Goal: Information Seeking & Learning: Learn about a topic

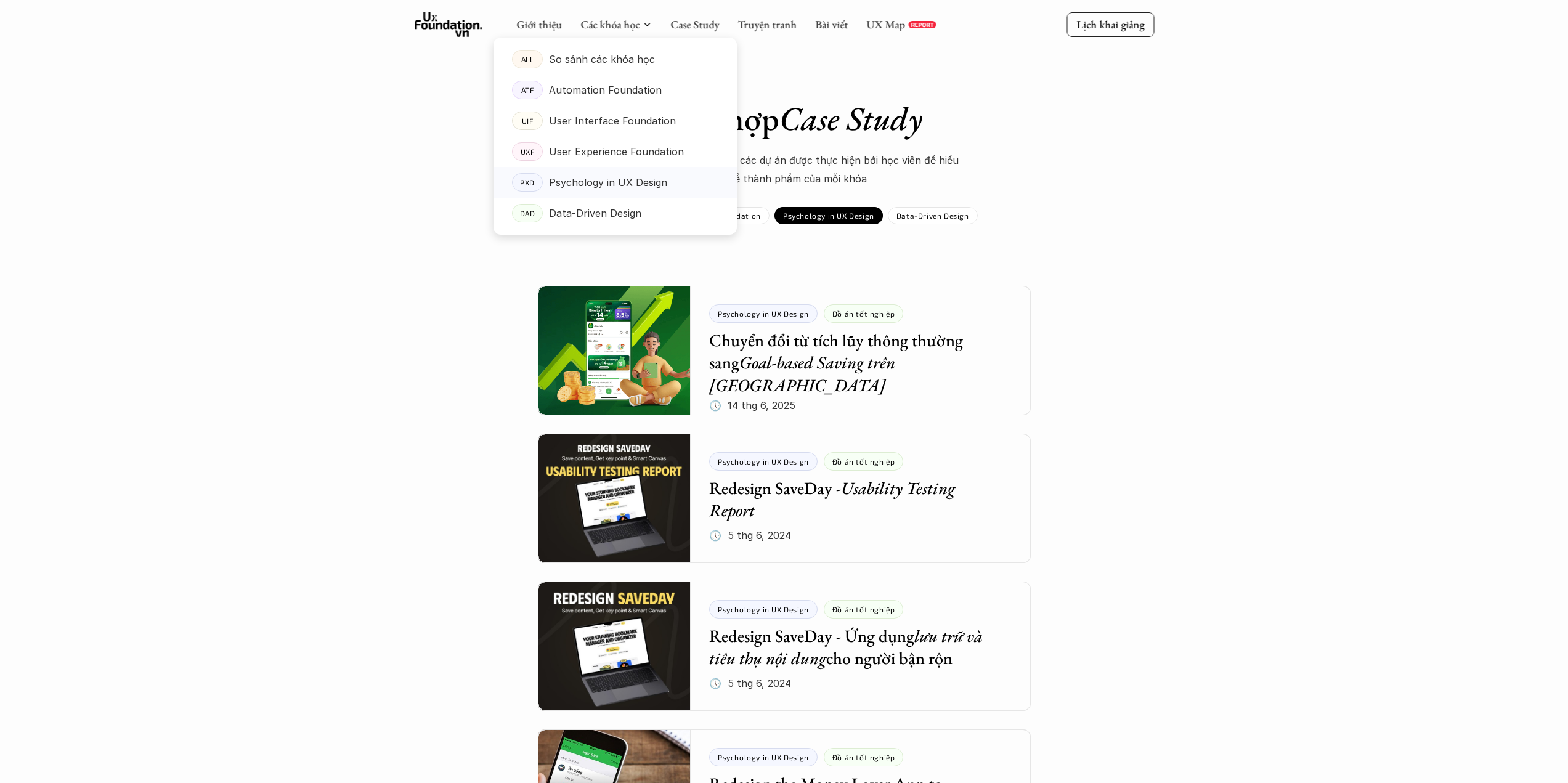
click at [589, 181] on p "Psychology in UX Design" at bounding box center [608, 182] width 118 height 19
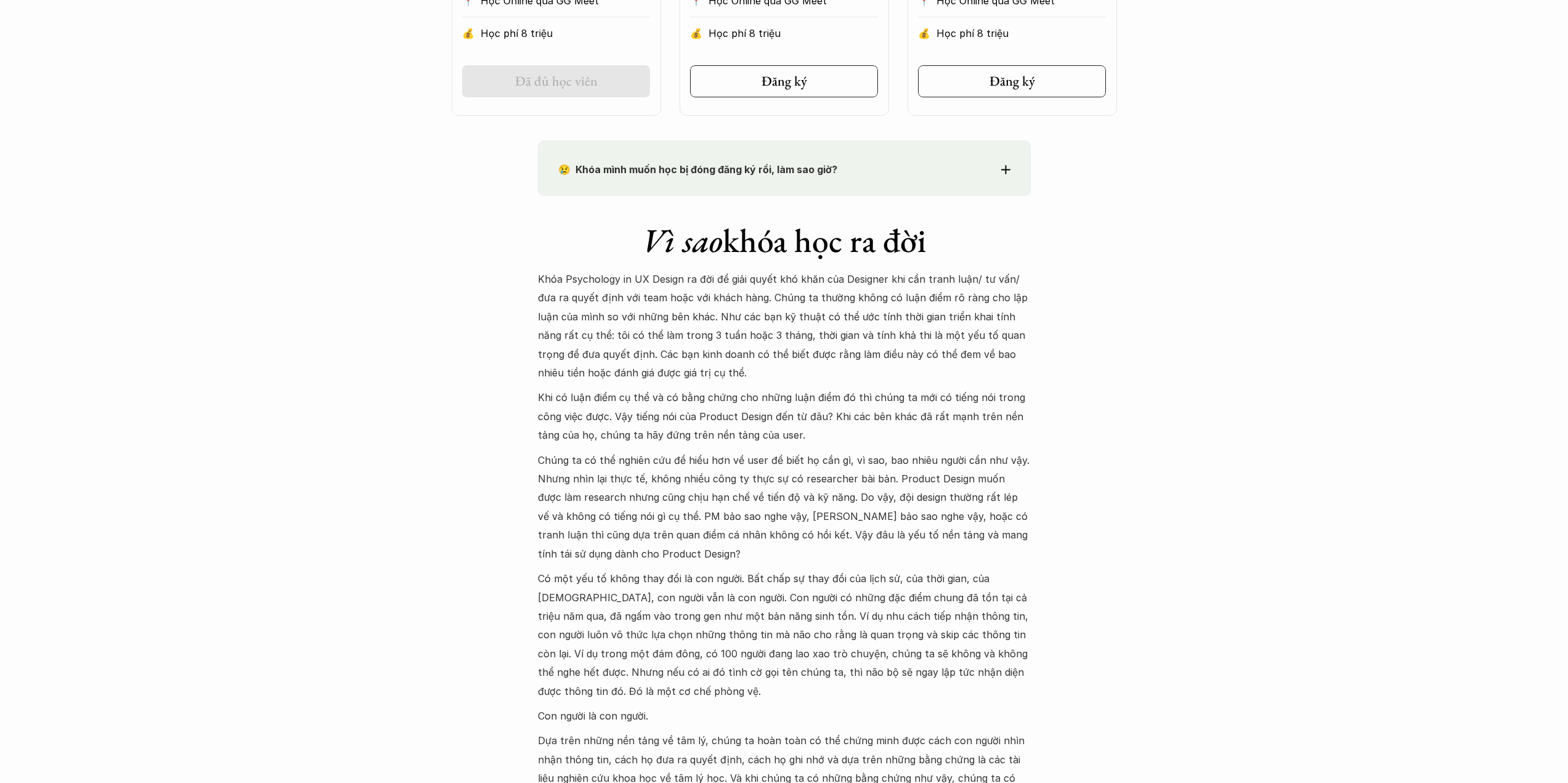
scroll to position [986, 0]
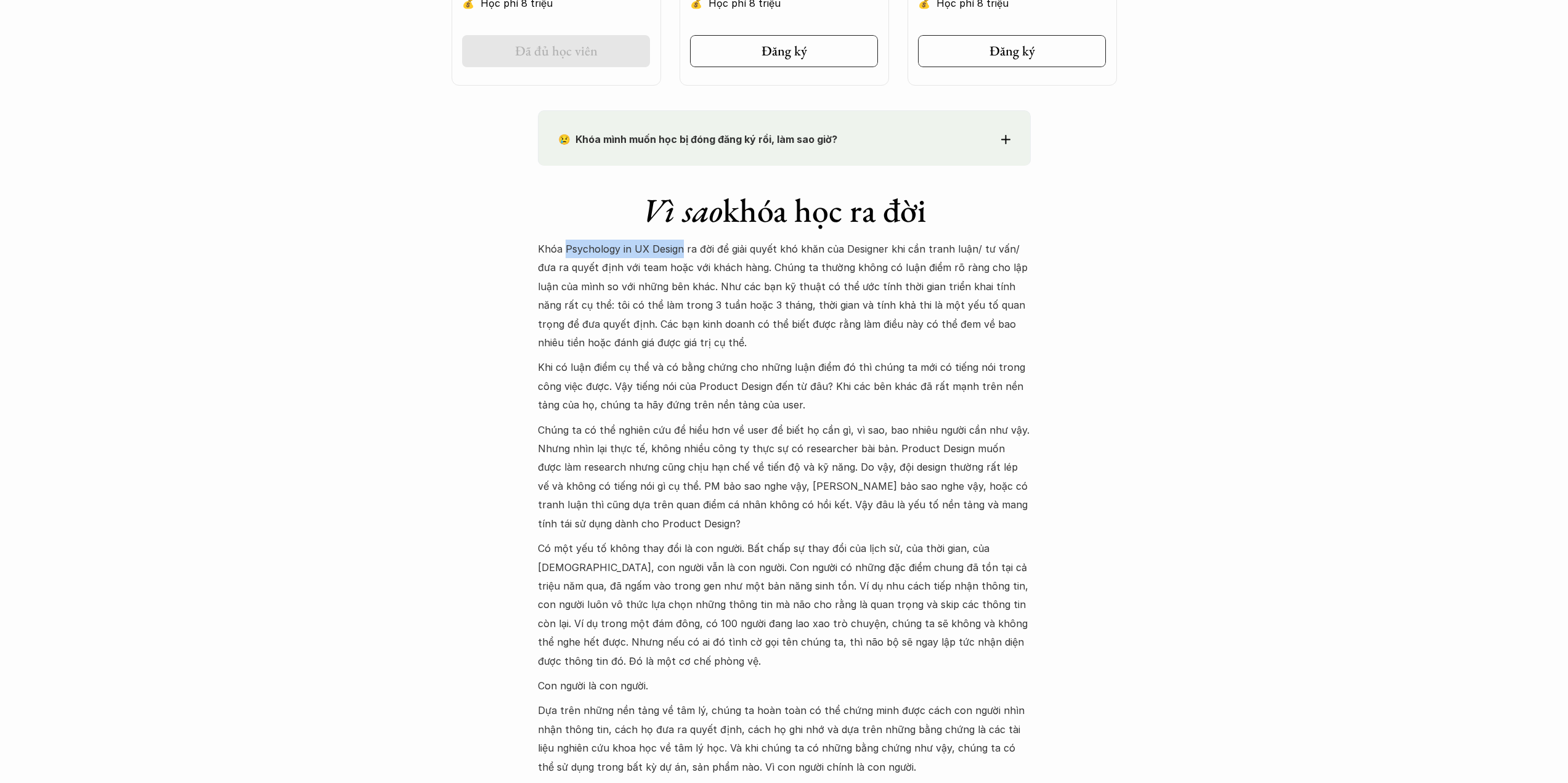
drag, startPoint x: 680, startPoint y: 249, endPoint x: 565, endPoint y: 248, distance: 115.0
click at [565, 248] on p "Khóa Psychology in UX Design ra đời để giải quyết khó khăn của Designer khi cần…" at bounding box center [784, 296] width 493 height 112
copy p "Psychology in UX Design"
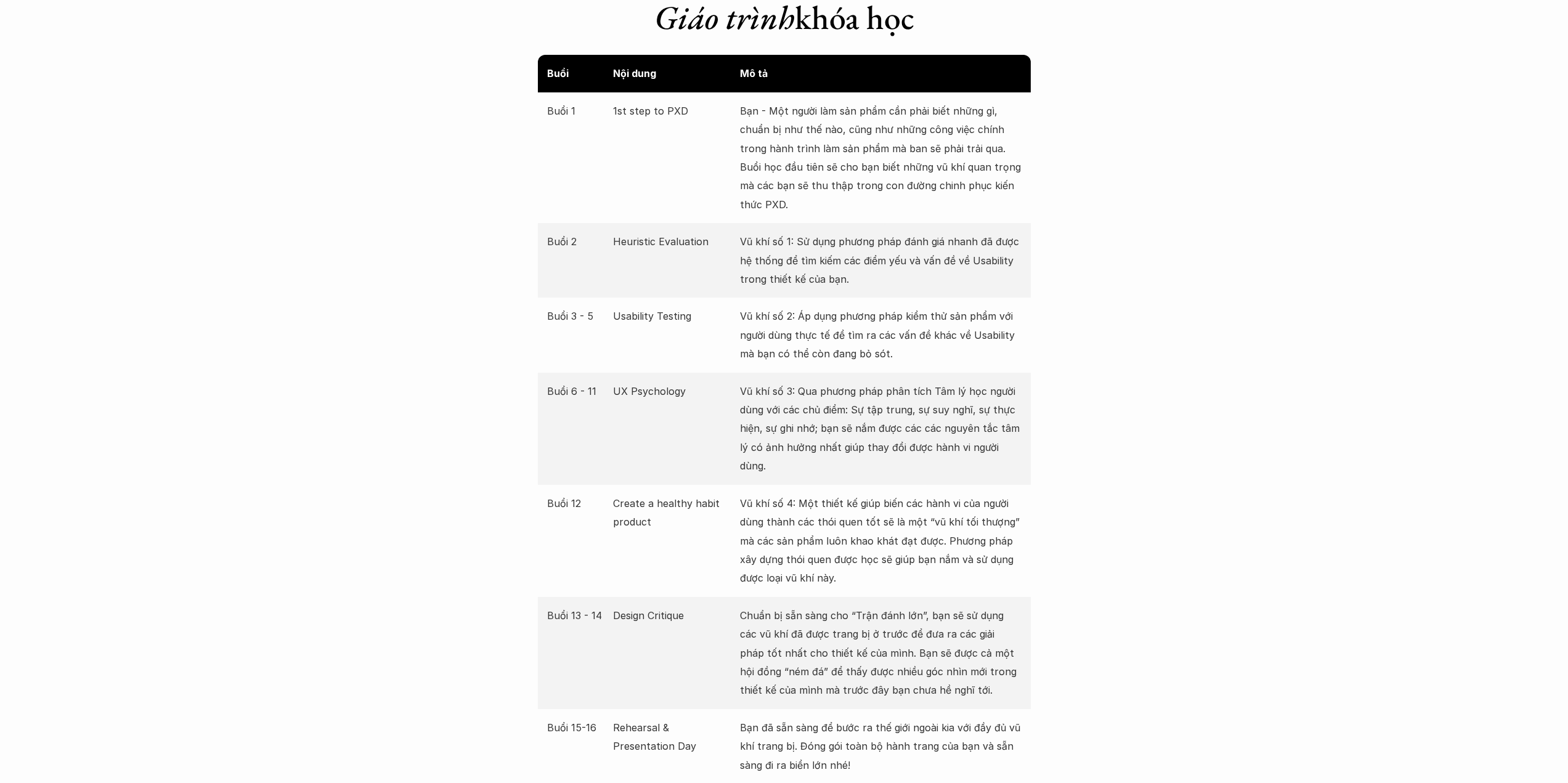
scroll to position [2279, 0]
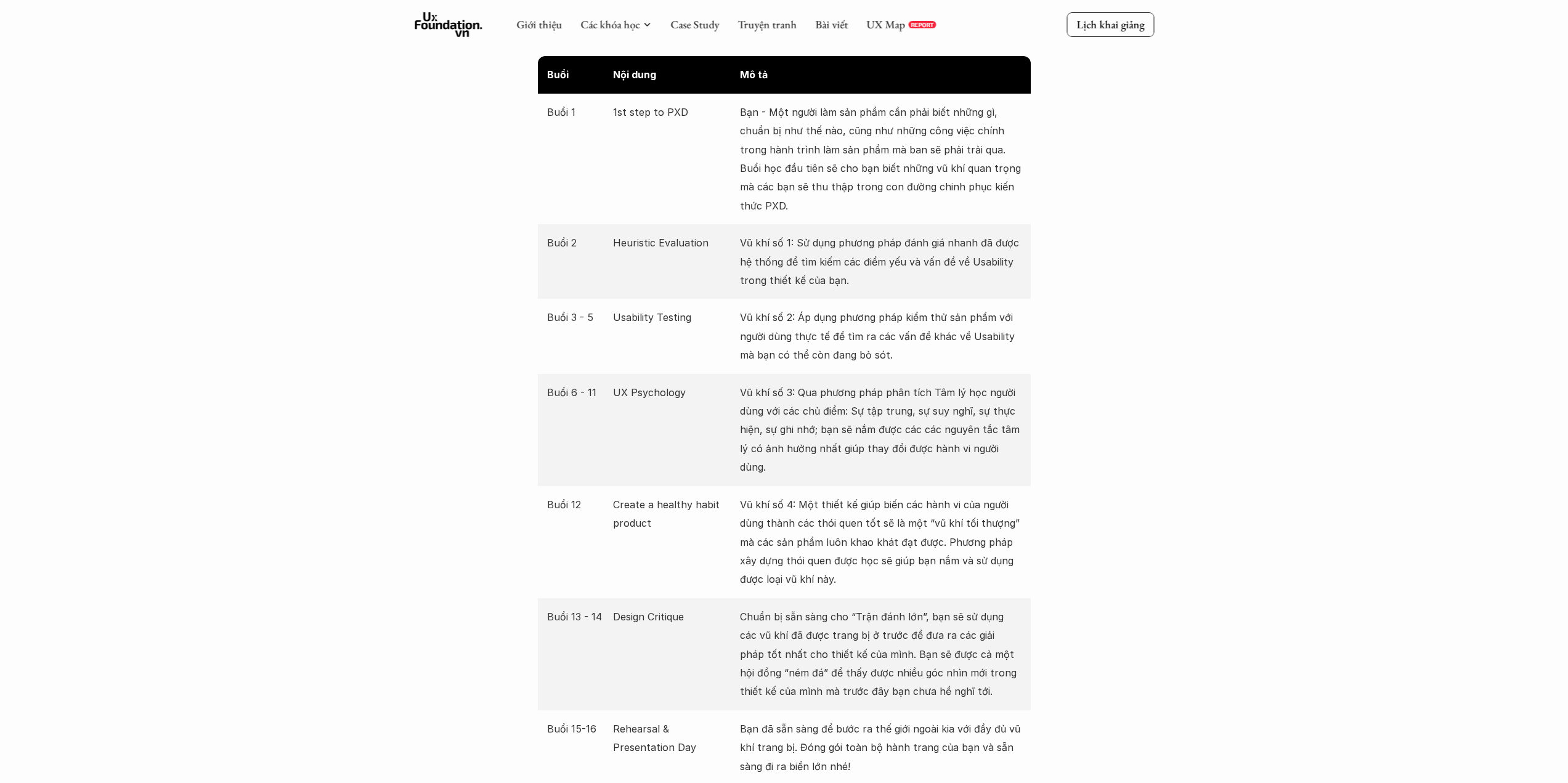
drag, startPoint x: 711, startPoint y: 237, endPoint x: 600, endPoint y: 253, distance: 112.1
click at [600, 253] on div "Buổi 2 Heuristic Evaluation Vũ khí số 1: Sử dụng phương pháp đánh giá nhanh đã …" at bounding box center [784, 261] width 493 height 74
copy div "Buổi 2 Heuristic Evaluation"
drag, startPoint x: 698, startPoint y: 319, endPoint x: 608, endPoint y: 316, distance: 90.0
click at [608, 316] on div "Buổi 3 - 5 Usability Testing Vũ khí số 2: Áp dụng phương pháp kiểm thử sản phẩm…" at bounding box center [784, 336] width 493 height 74
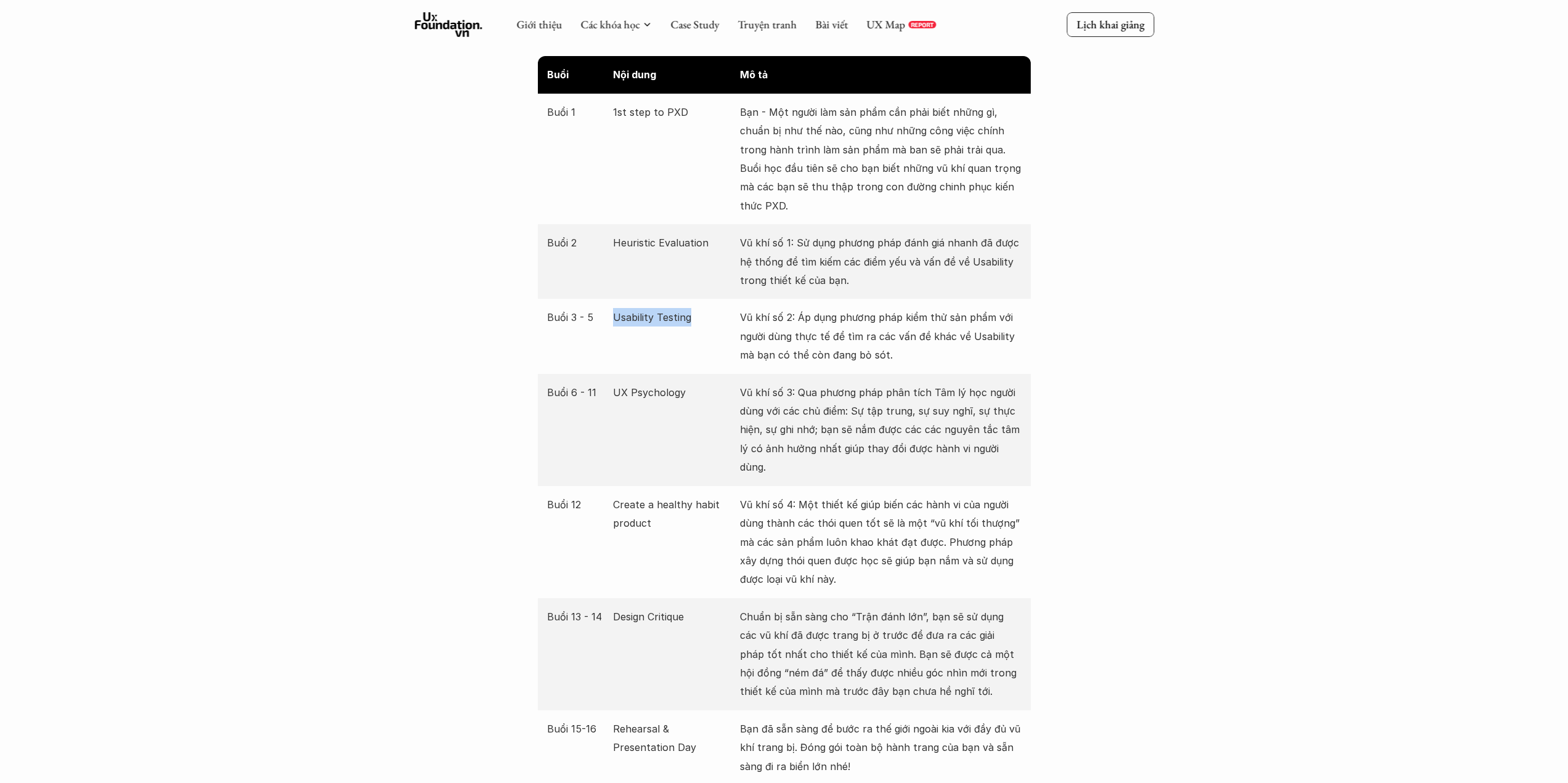
copy div "Buổi 3 - 5 Usability Testing"
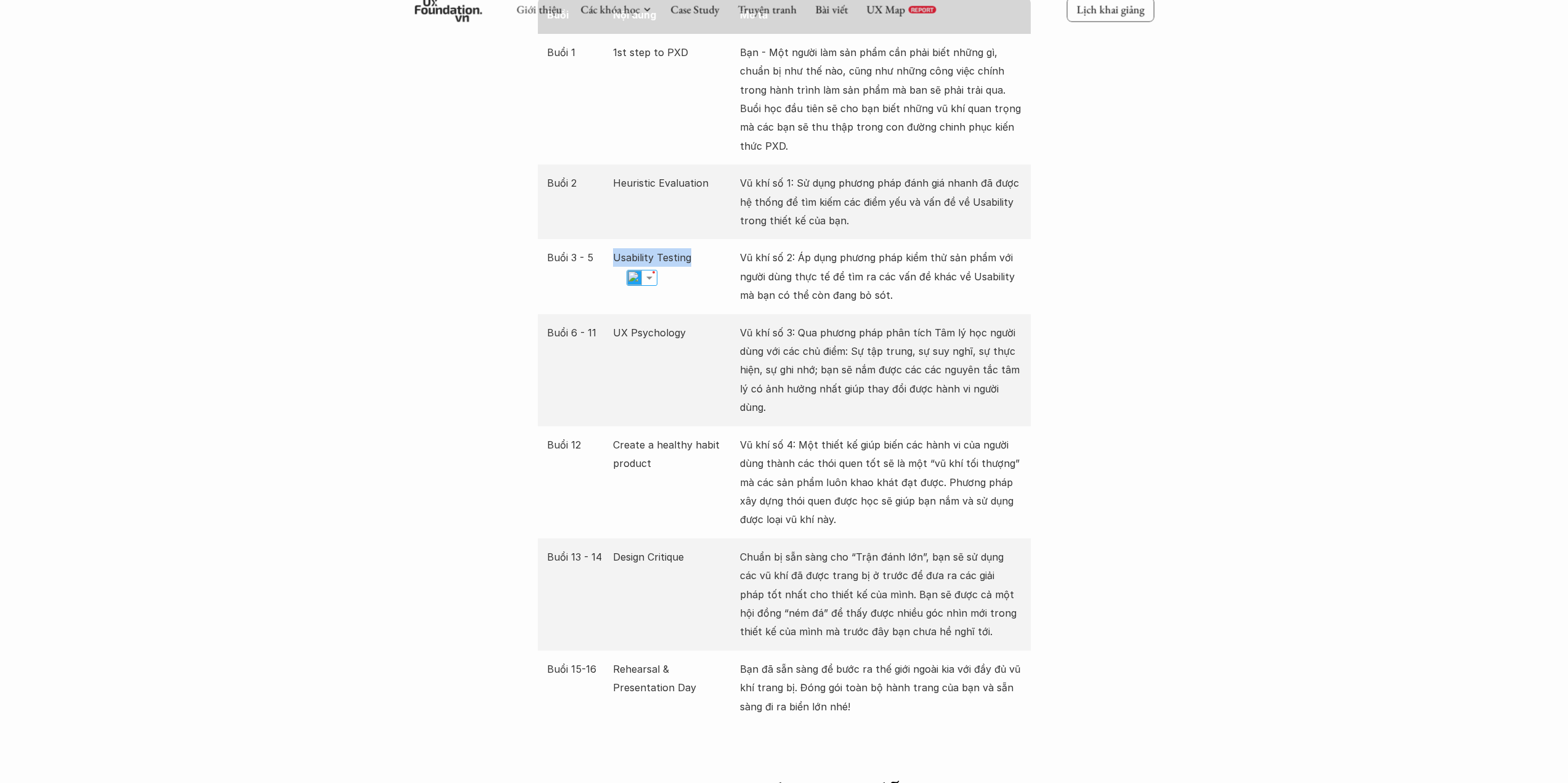
scroll to position [2341, 0]
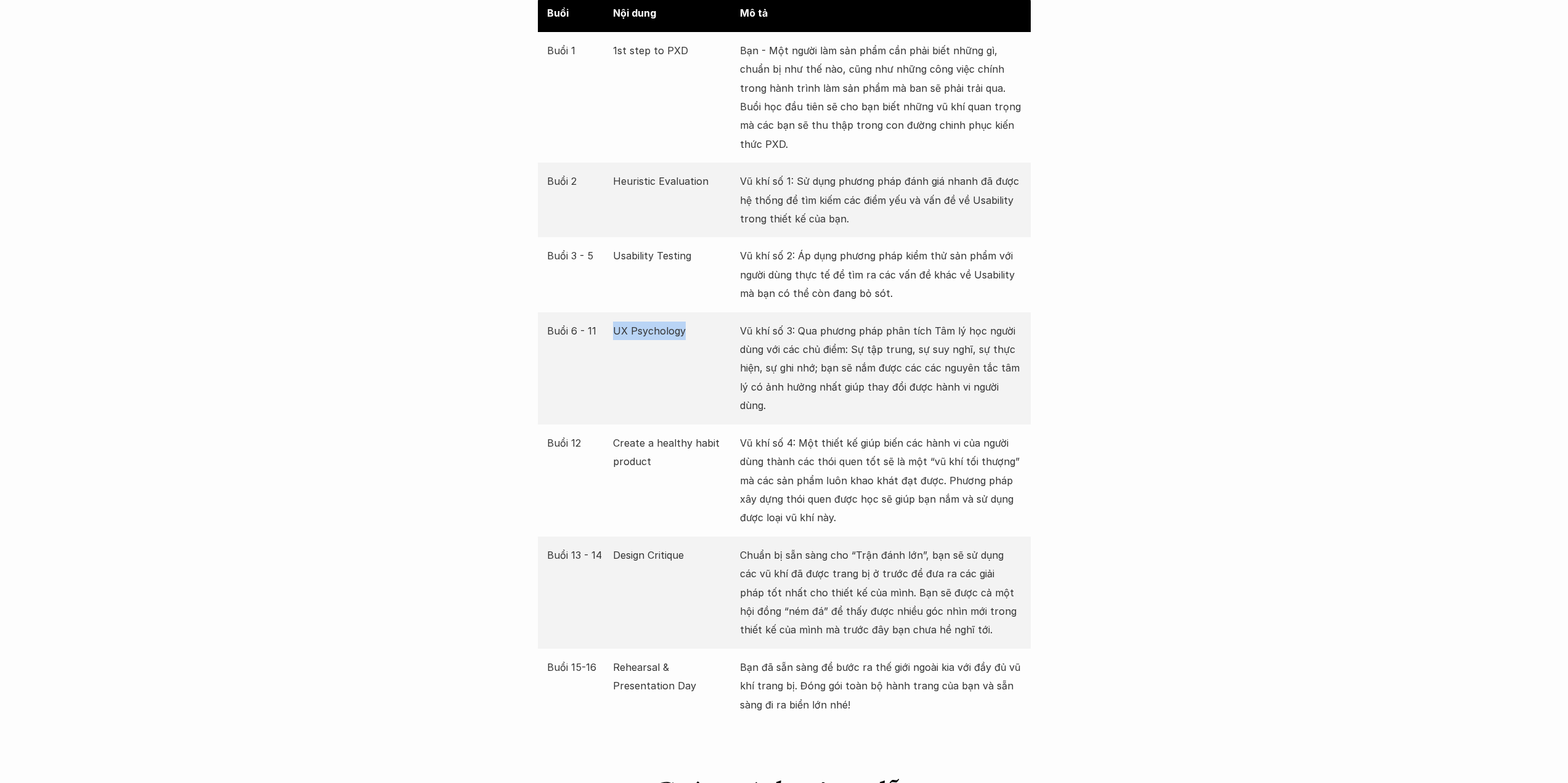
drag, startPoint x: 693, startPoint y: 338, endPoint x: 615, endPoint y: 337, distance: 78.0
click at [615, 337] on p "UX Psychology" at bounding box center [673, 331] width 121 height 19
copy p "UX Psychology"
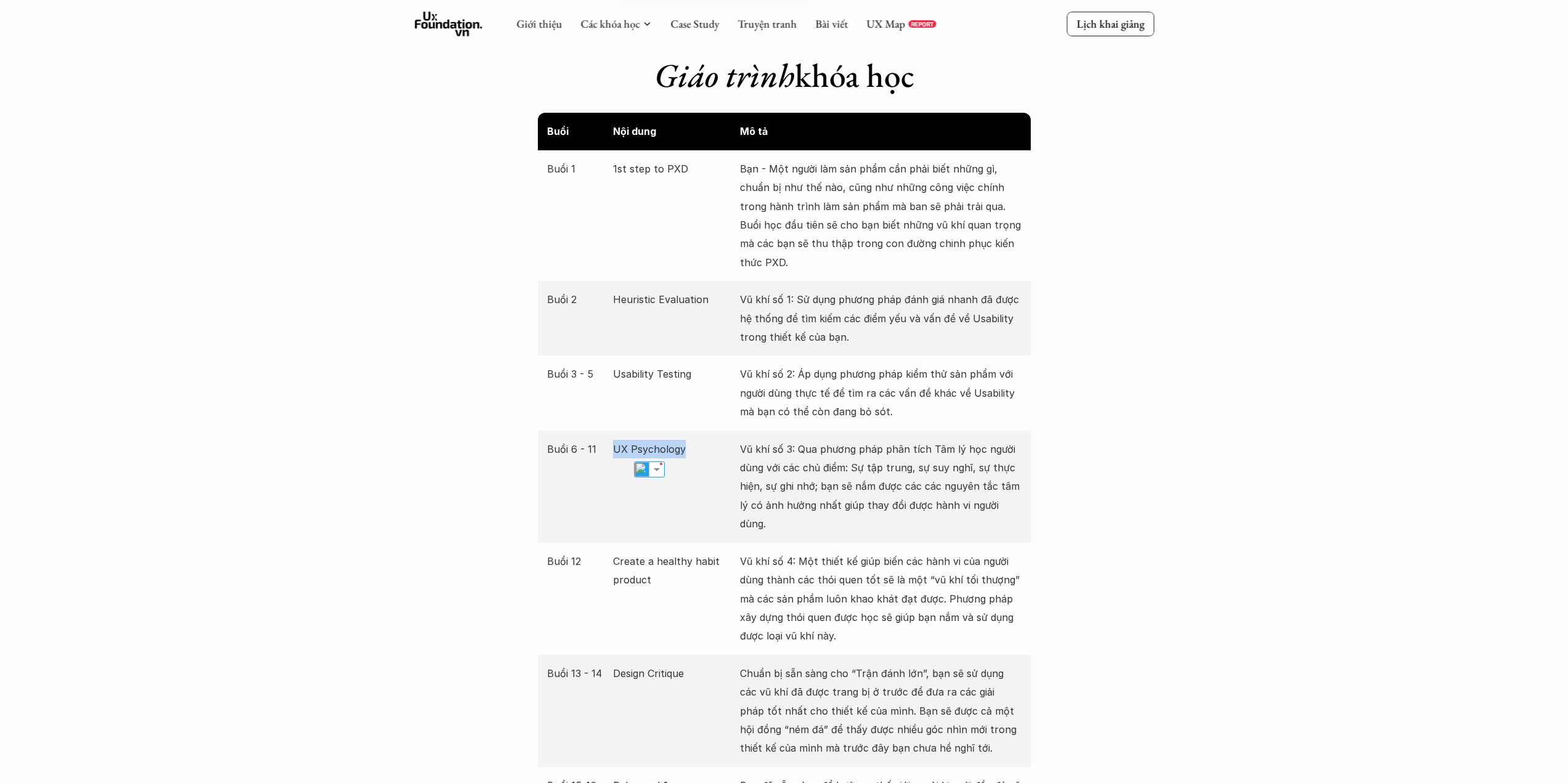
scroll to position [2218, 0]
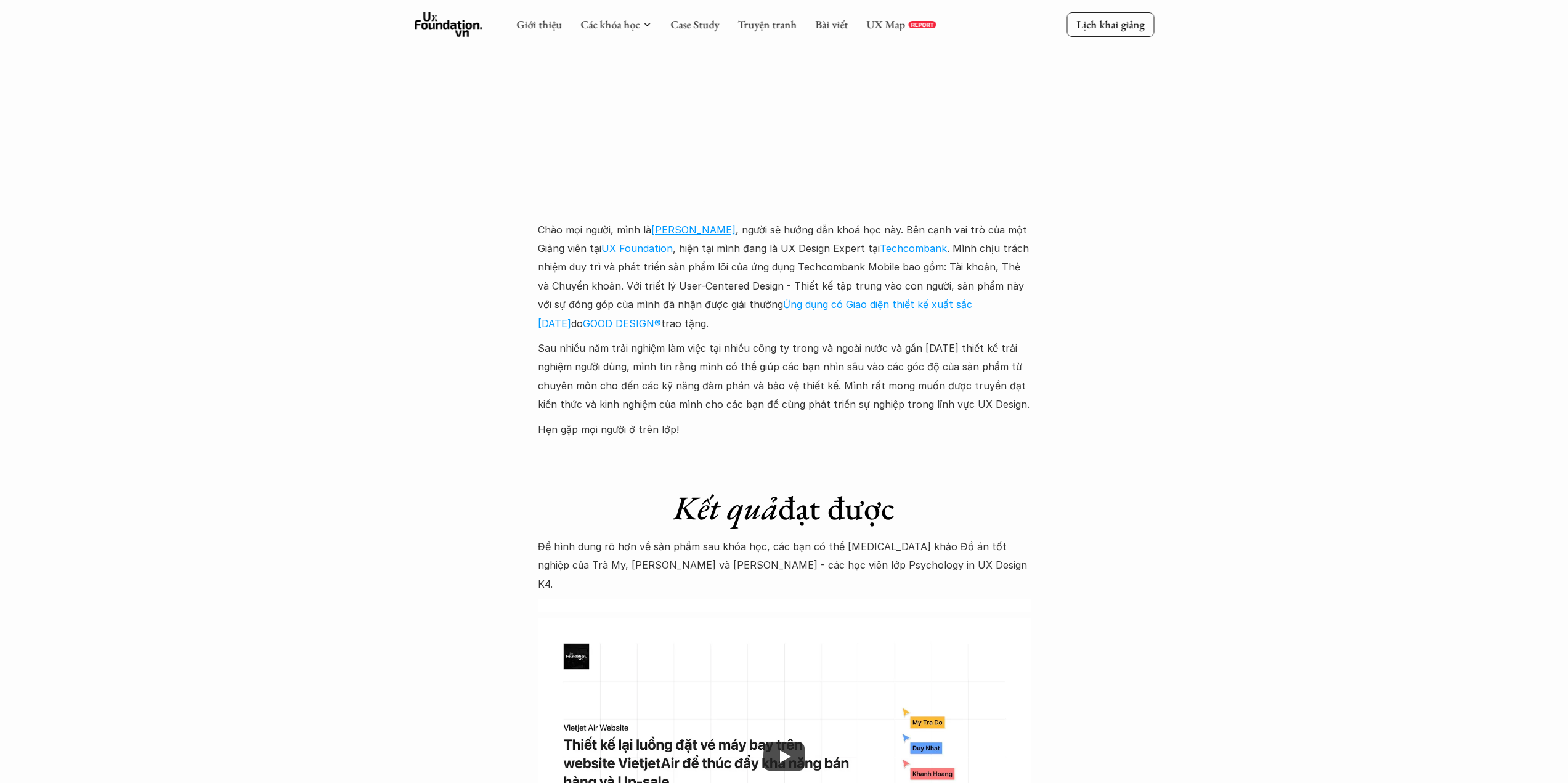
scroll to position [3061, 0]
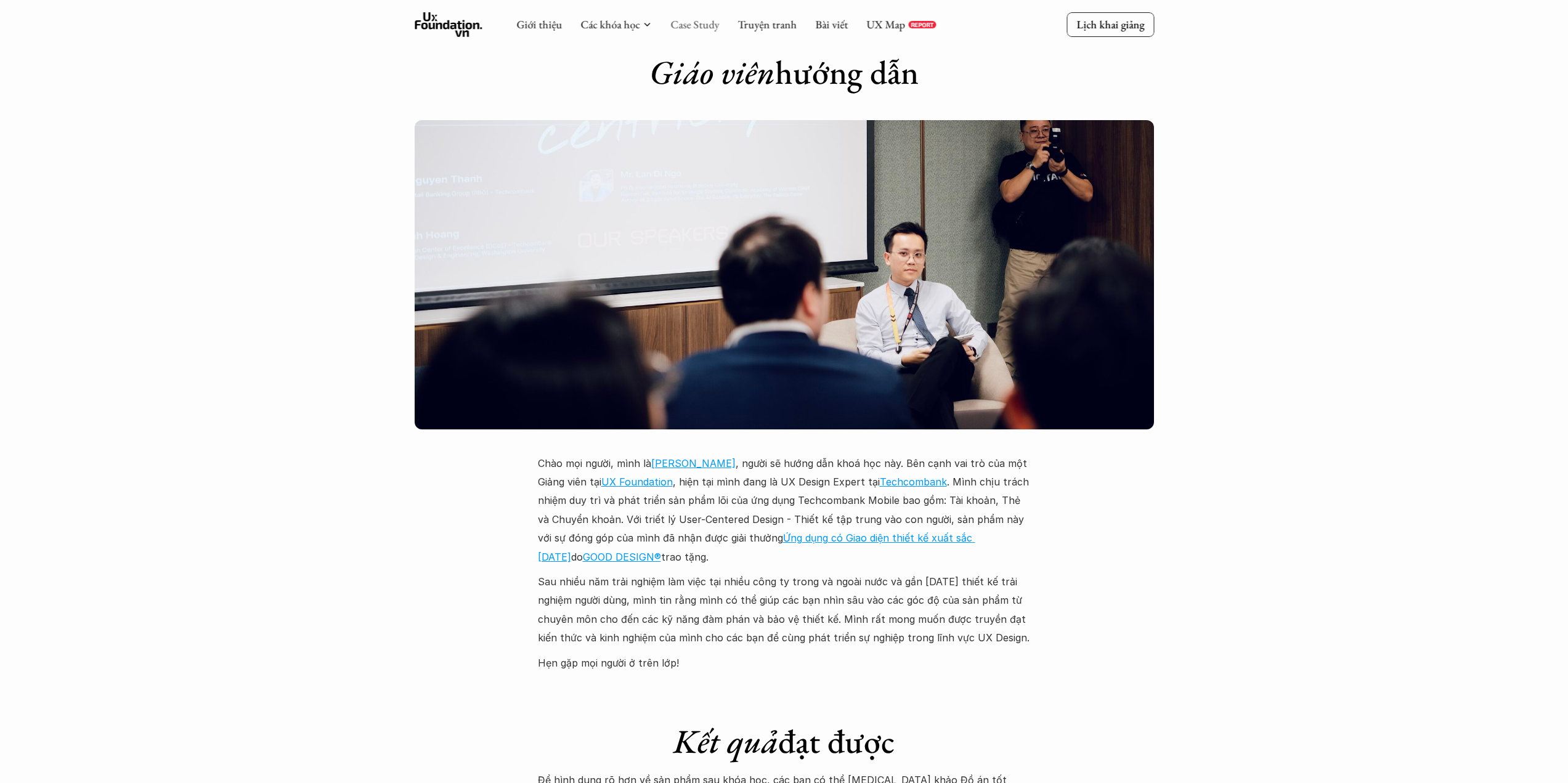
click at [686, 19] on link "Case Study" at bounding box center [695, 24] width 49 height 14
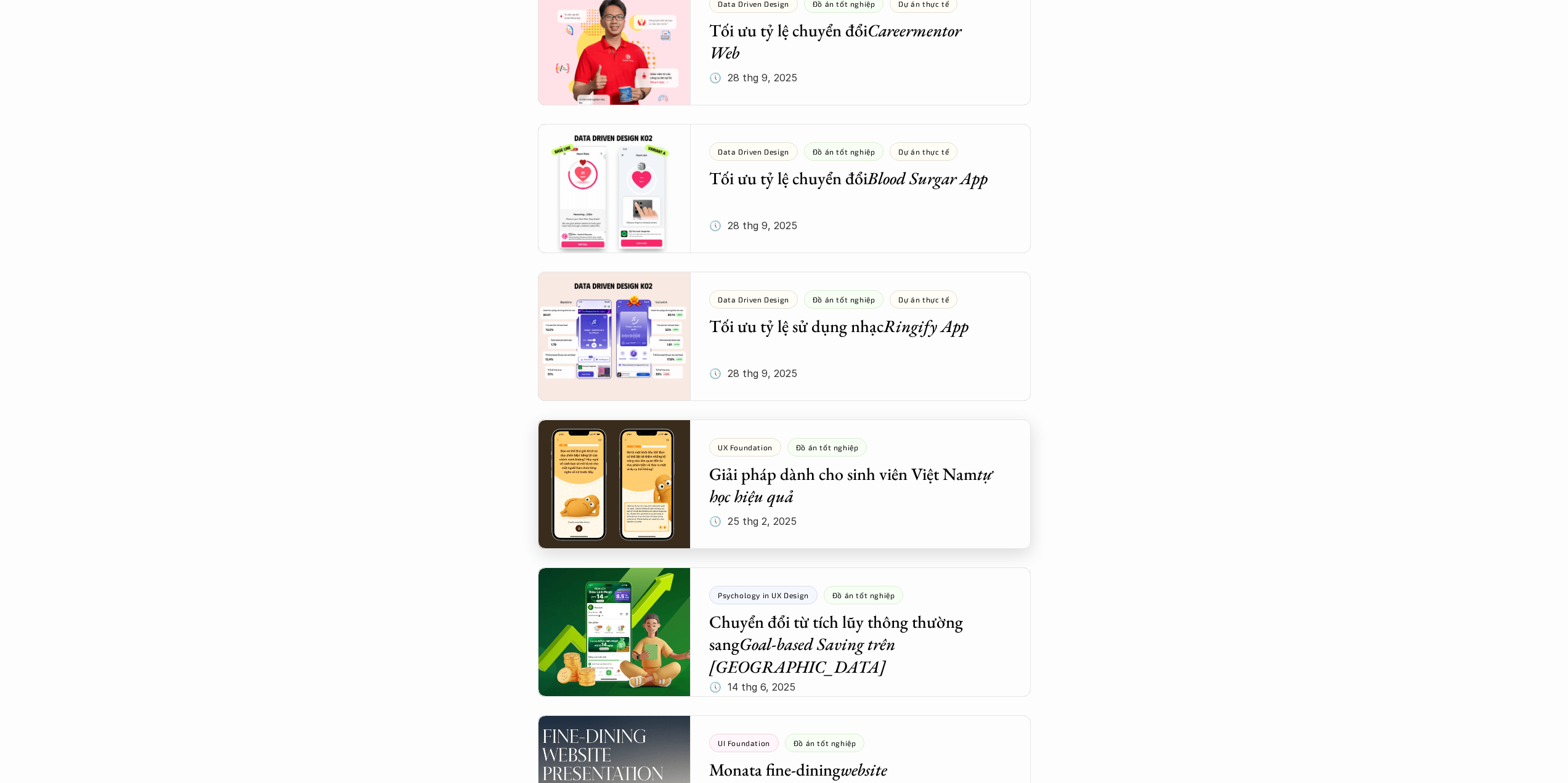
scroll to position [554, 0]
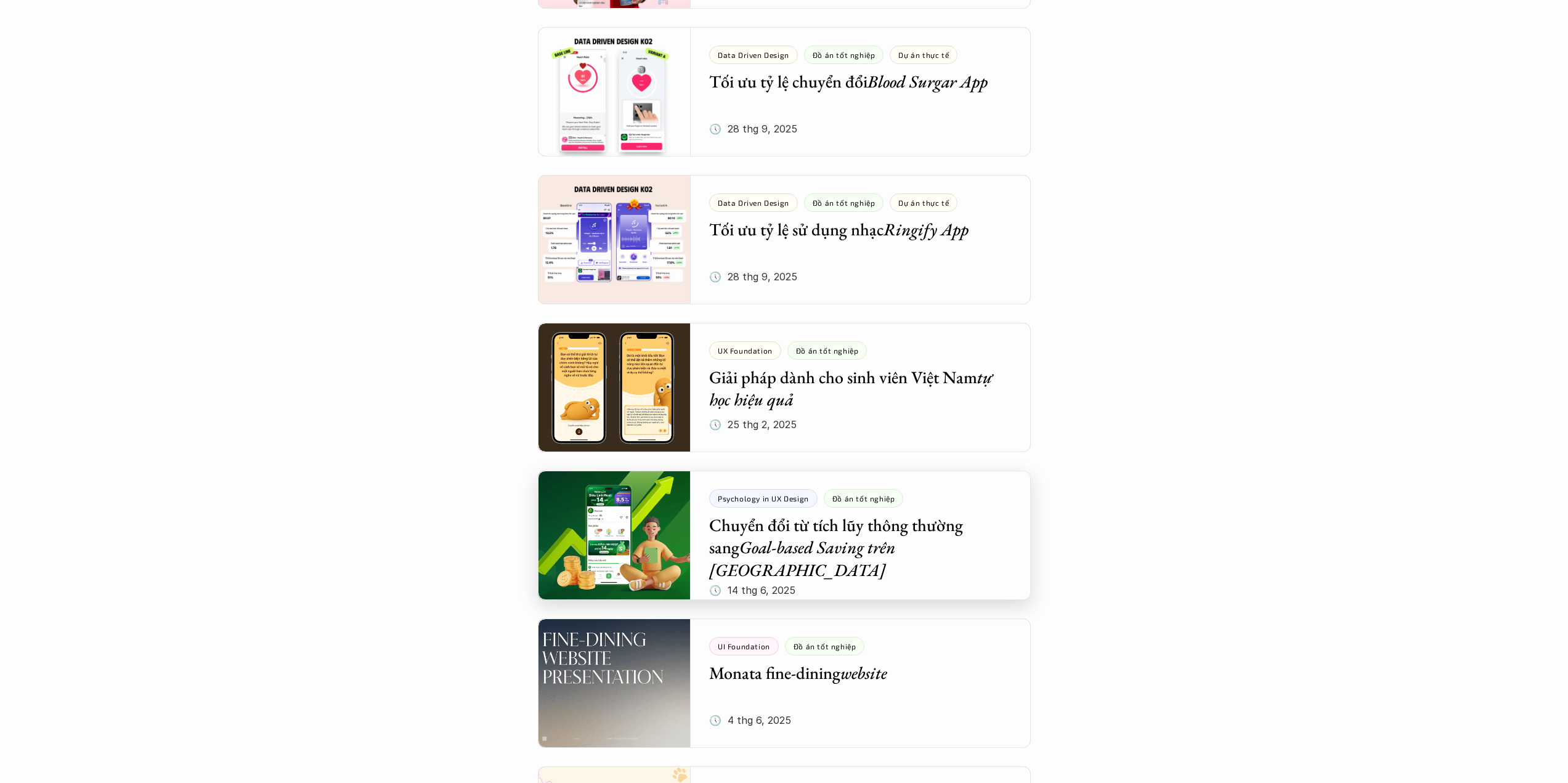
click at [823, 536] on div at bounding box center [784, 535] width 493 height 129
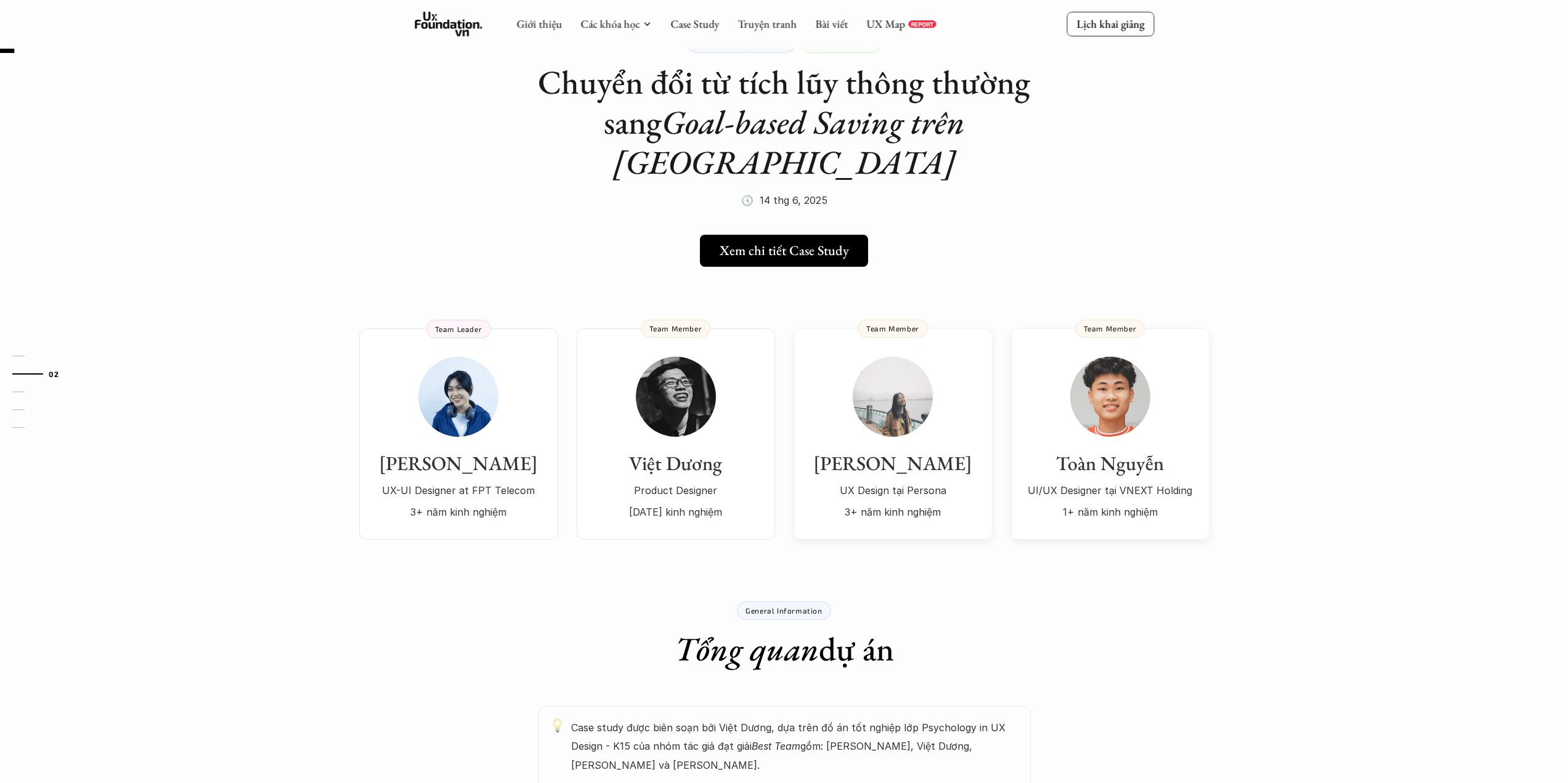
scroll to position [62, 0]
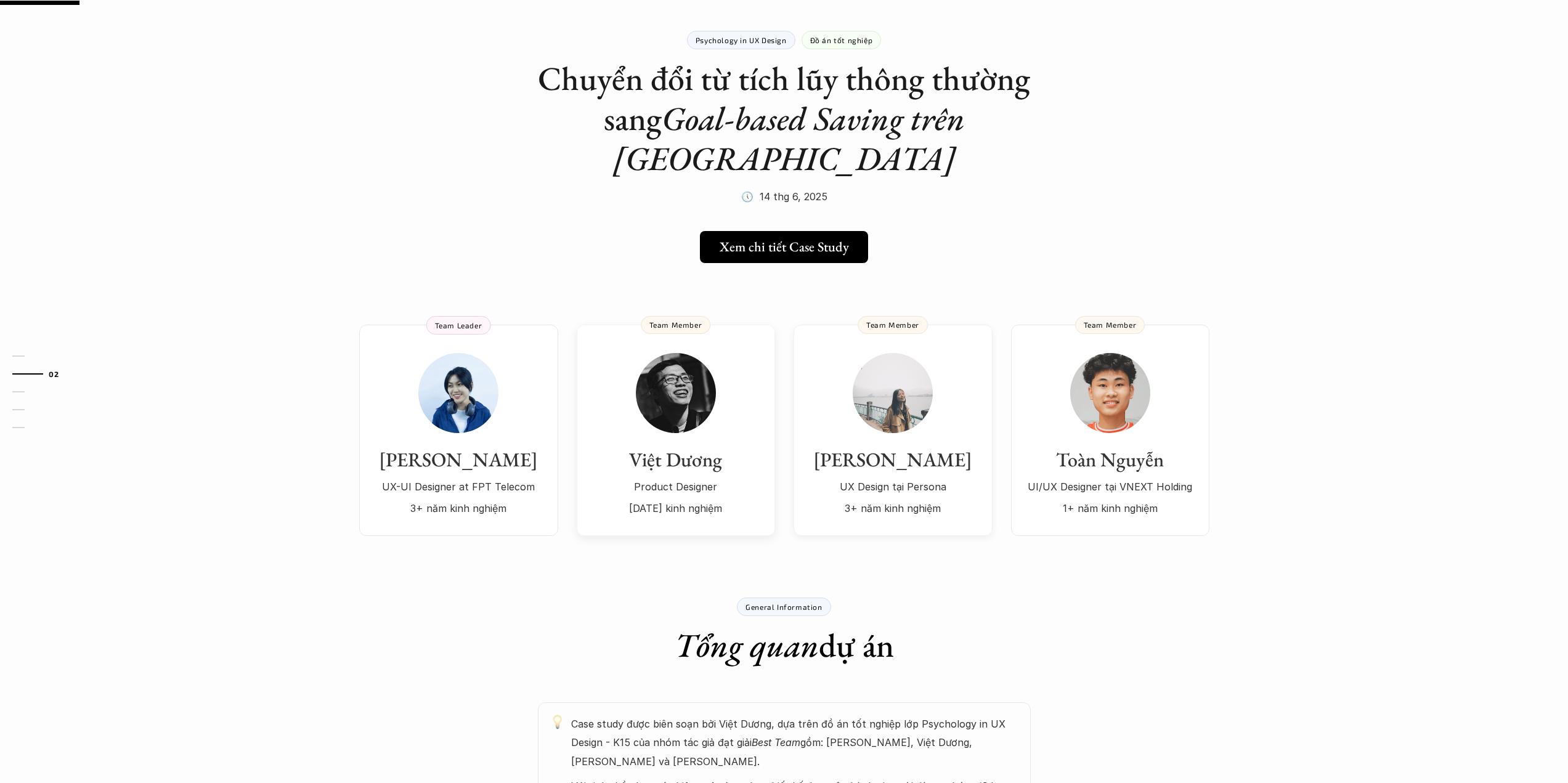
click at [707, 398] on div "Việt Dương Product Designer 7 năm kinh nghiệm" at bounding box center [676, 435] width 174 height 164
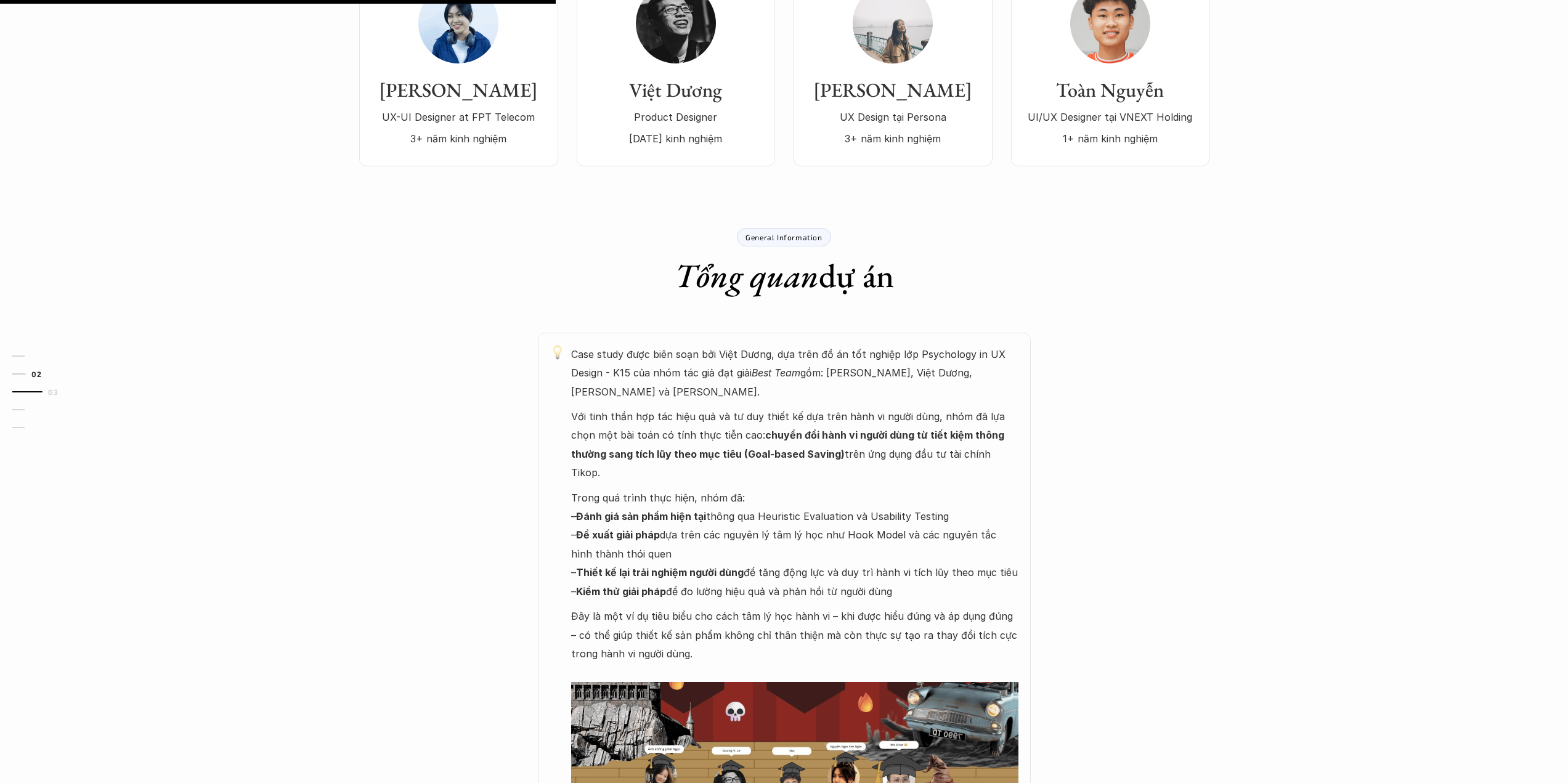
scroll to position [0, 0]
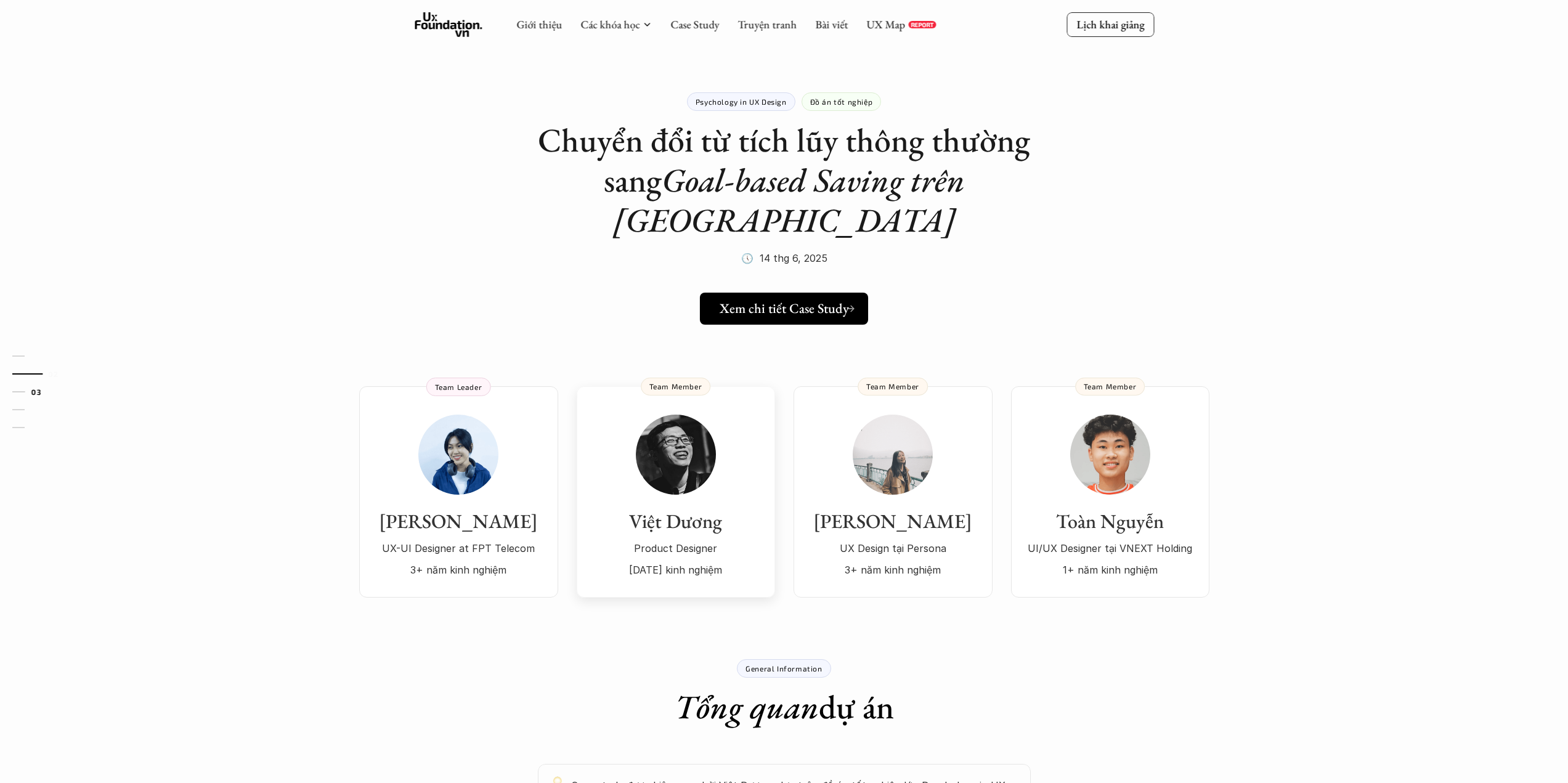
click at [664, 415] on img at bounding box center [676, 455] width 80 height 80
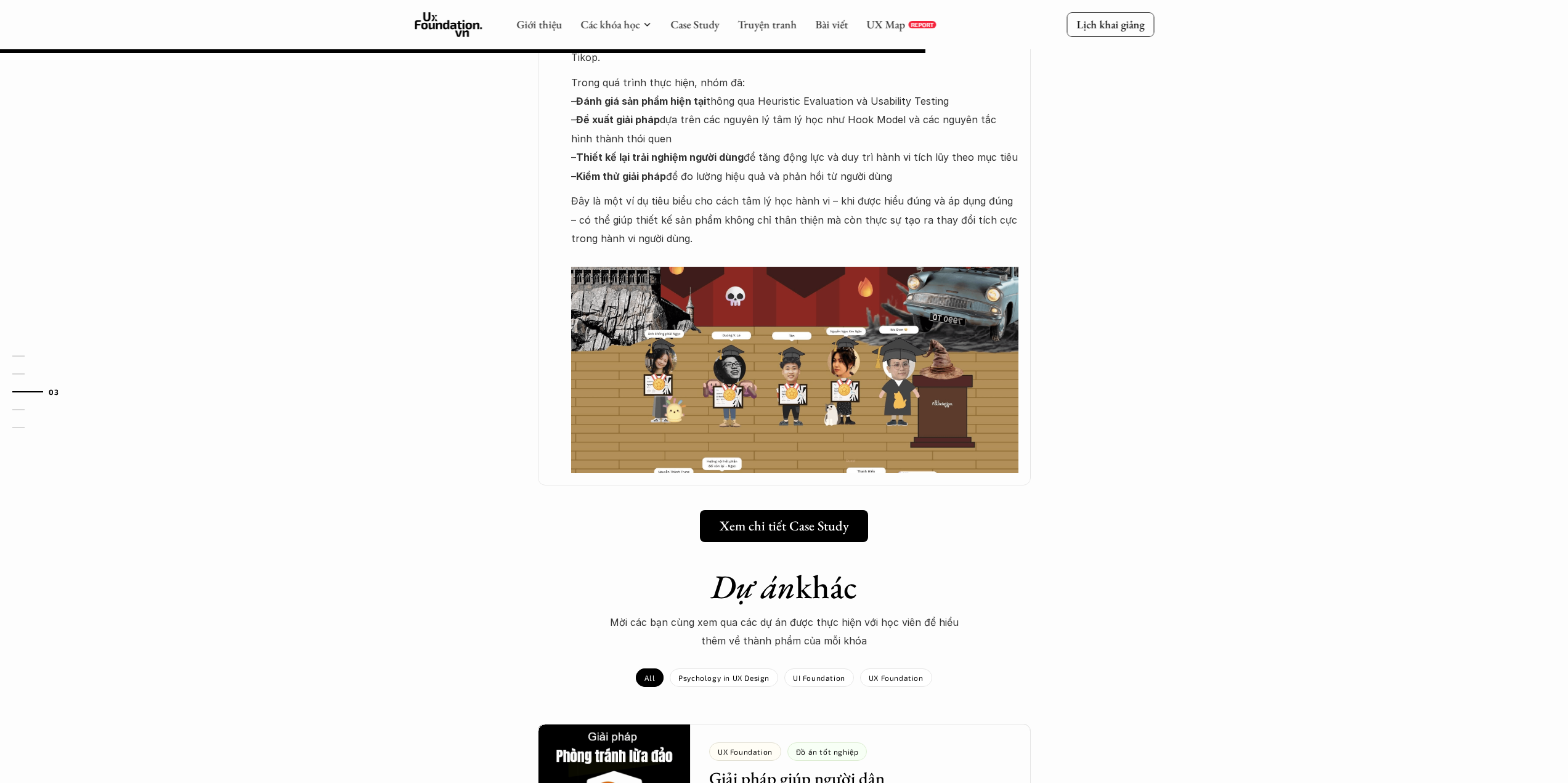
scroll to position [616, 0]
